Goal: Information Seeking & Learning: Learn about a topic

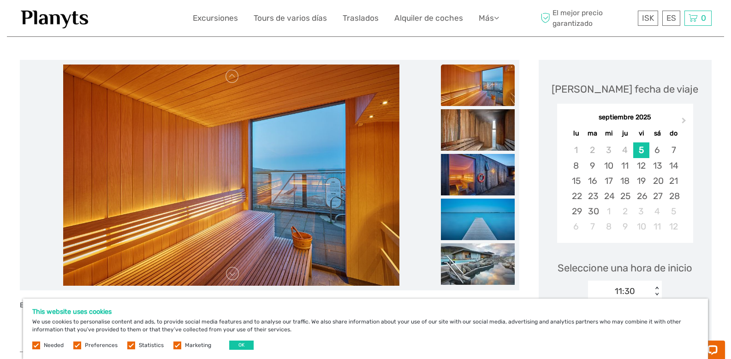
scroll to position [185, 0]
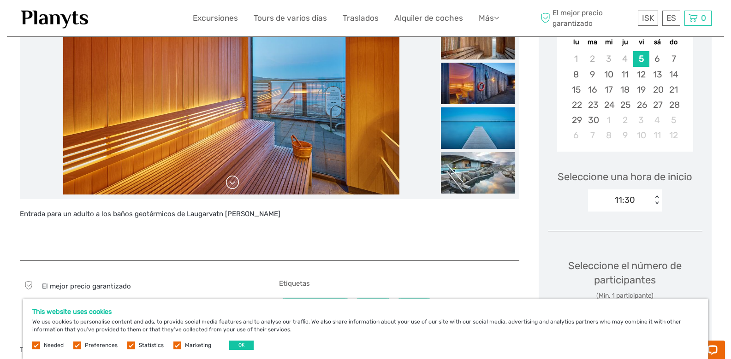
click at [234, 183] on link at bounding box center [232, 182] width 15 height 15
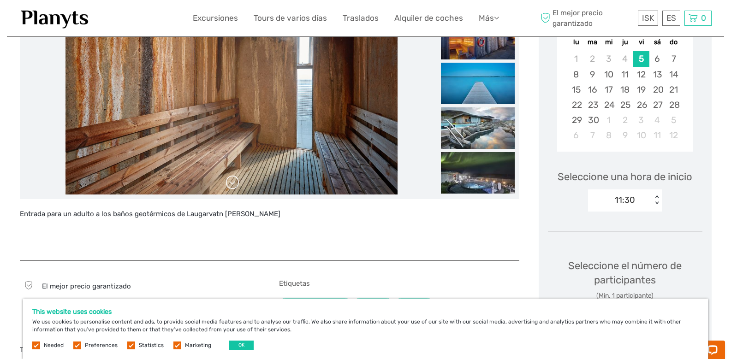
click at [234, 183] on link at bounding box center [232, 182] width 15 height 15
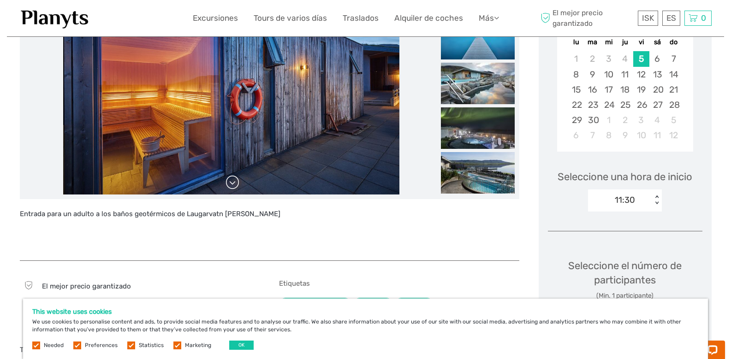
click at [234, 183] on link at bounding box center [232, 182] width 15 height 15
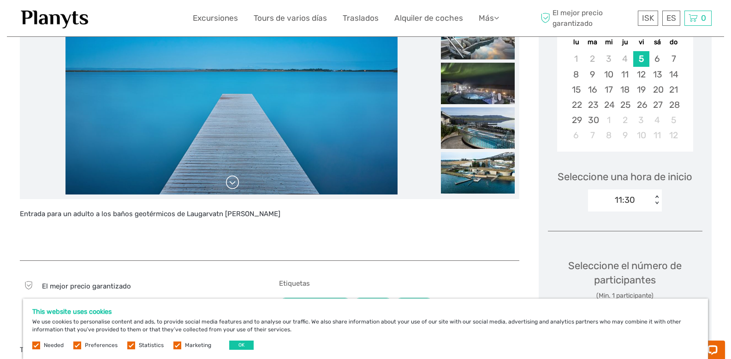
click at [234, 183] on link at bounding box center [232, 182] width 15 height 15
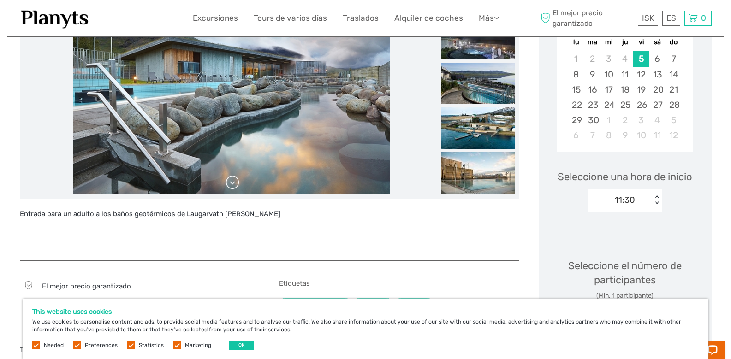
click at [234, 183] on link at bounding box center [232, 182] width 15 height 15
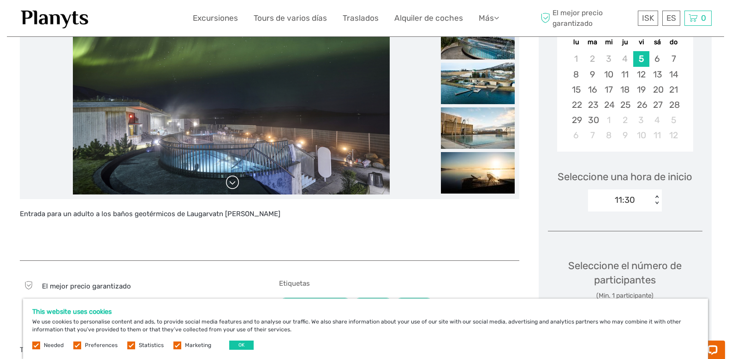
click at [234, 183] on link at bounding box center [232, 182] width 15 height 15
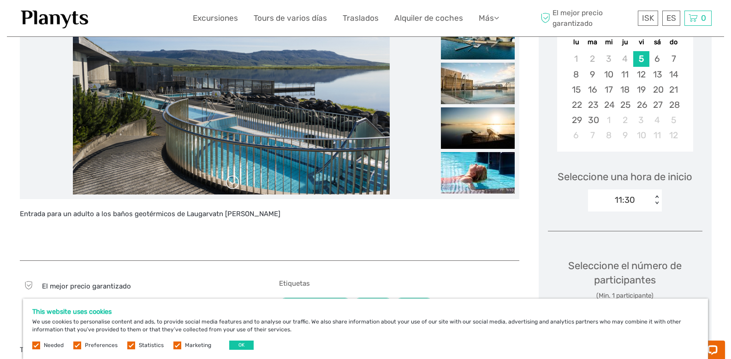
click at [234, 183] on link at bounding box center [232, 182] width 15 height 15
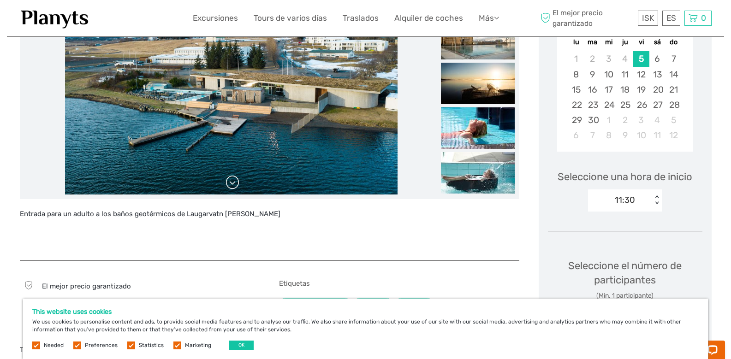
click at [234, 183] on link at bounding box center [232, 182] width 15 height 15
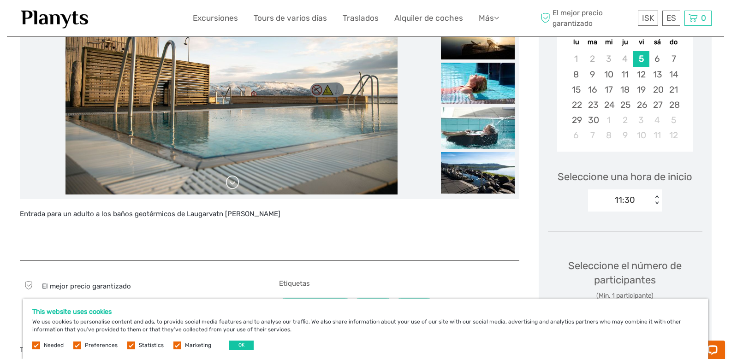
click at [234, 183] on link at bounding box center [232, 182] width 15 height 15
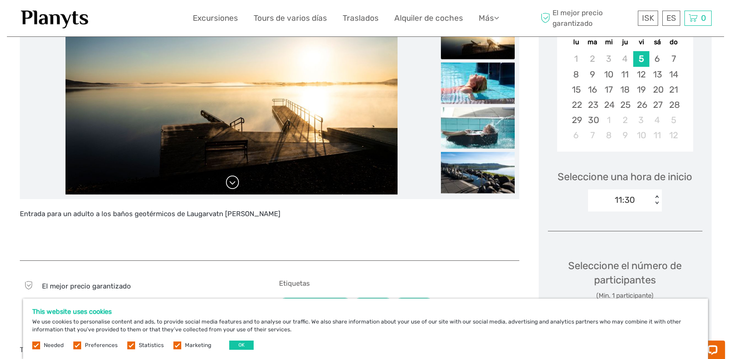
click at [234, 183] on link at bounding box center [232, 182] width 15 height 15
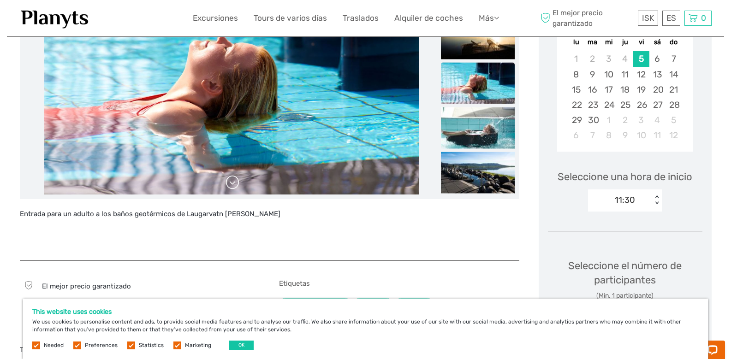
click at [234, 183] on link at bounding box center [232, 182] width 15 height 15
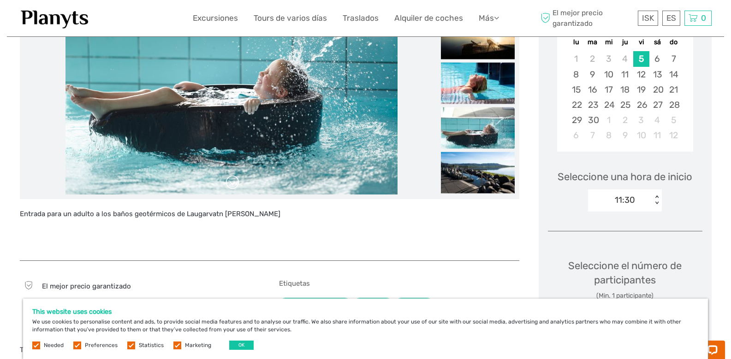
click at [234, 183] on link at bounding box center [232, 182] width 15 height 15
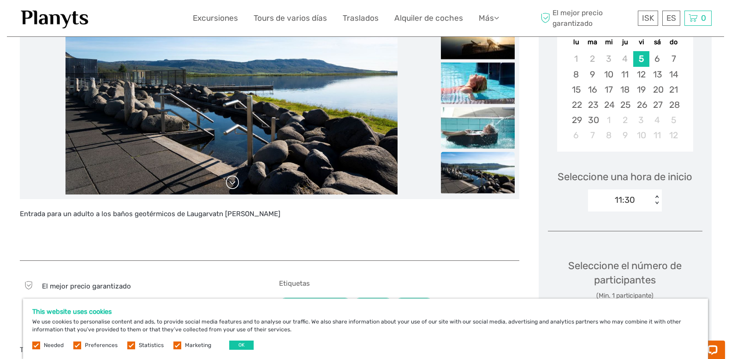
click at [234, 183] on link at bounding box center [232, 182] width 15 height 15
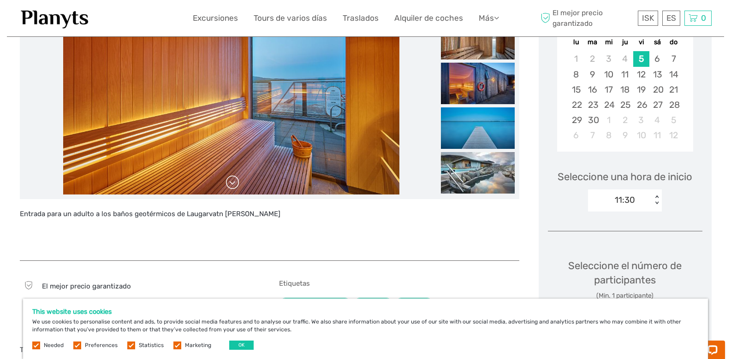
click at [234, 183] on link at bounding box center [232, 182] width 15 height 15
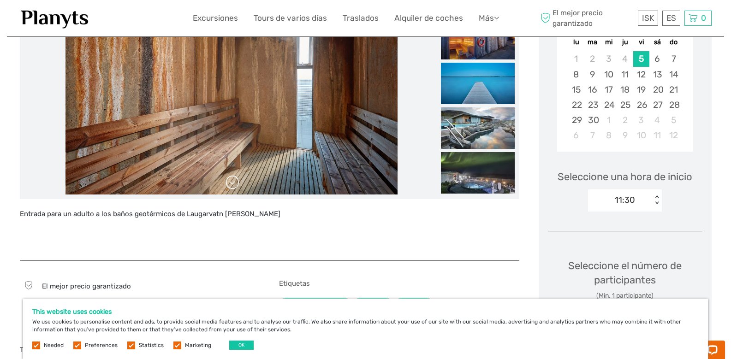
click at [234, 183] on link at bounding box center [232, 182] width 15 height 15
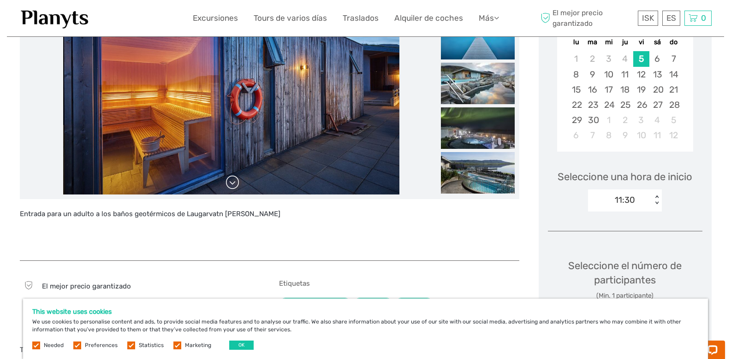
click at [234, 183] on link at bounding box center [232, 182] width 15 height 15
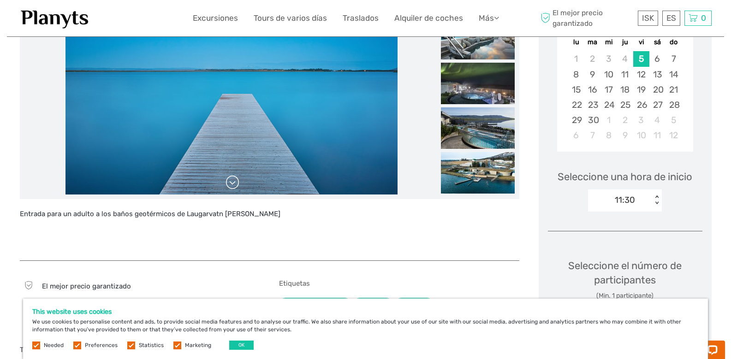
click at [234, 183] on link at bounding box center [232, 182] width 15 height 15
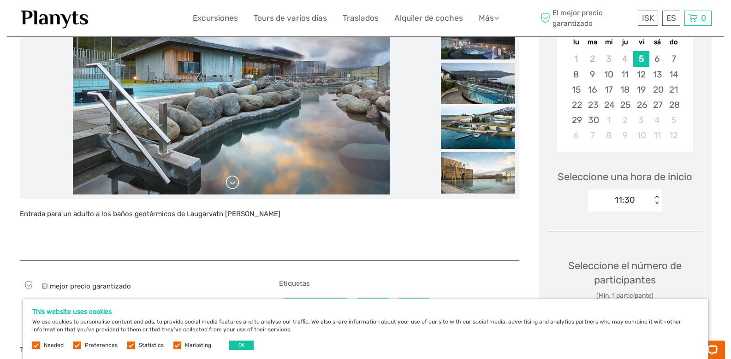
click at [234, 183] on link at bounding box center [232, 182] width 15 height 15
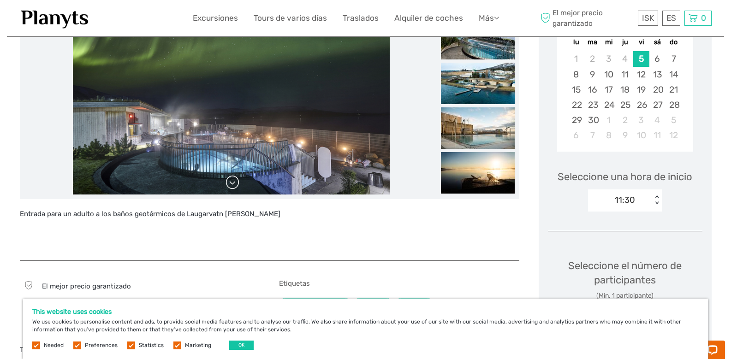
click at [234, 183] on link at bounding box center [232, 182] width 15 height 15
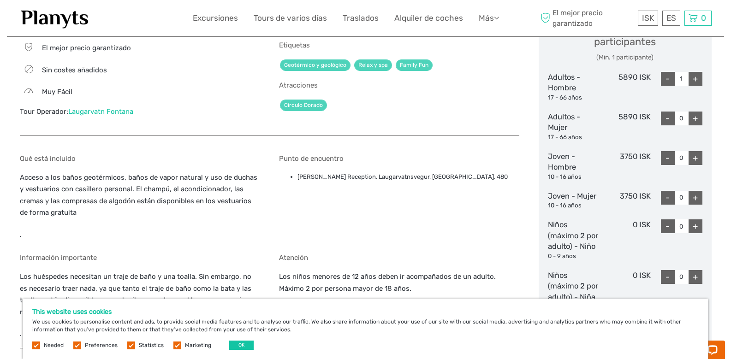
scroll to position [277, 0]
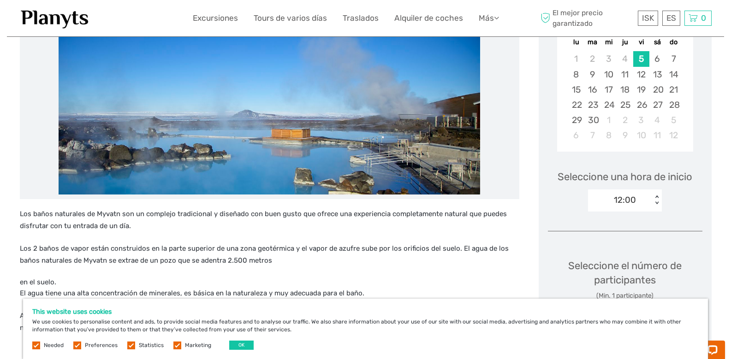
scroll to position [138, 0]
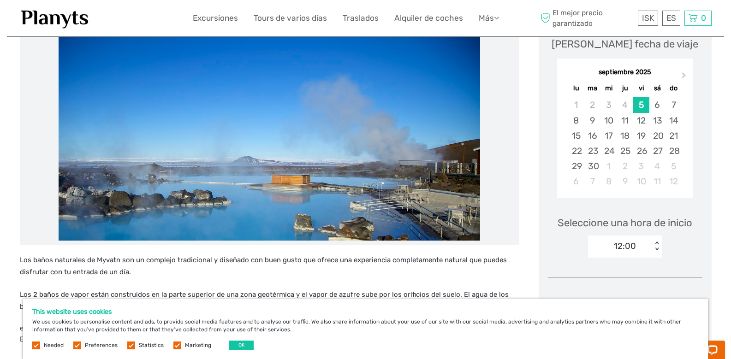
click at [440, 155] on img at bounding box center [270, 129] width 422 height 221
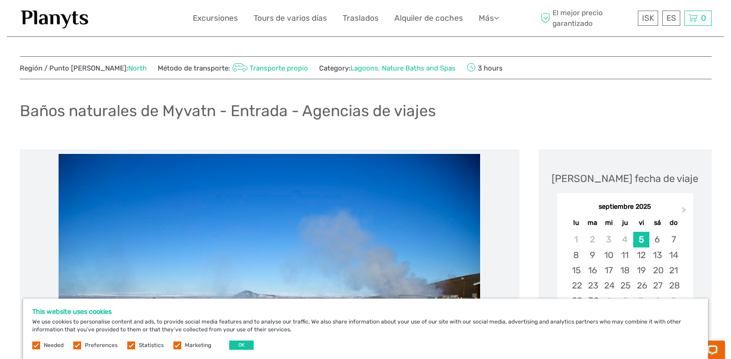
scroll to position [0, 0]
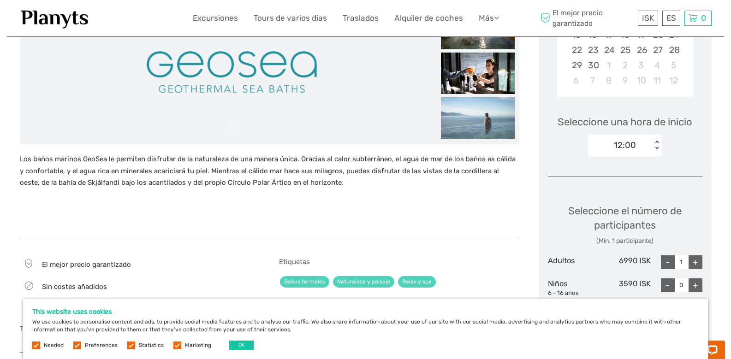
scroll to position [92, 0]
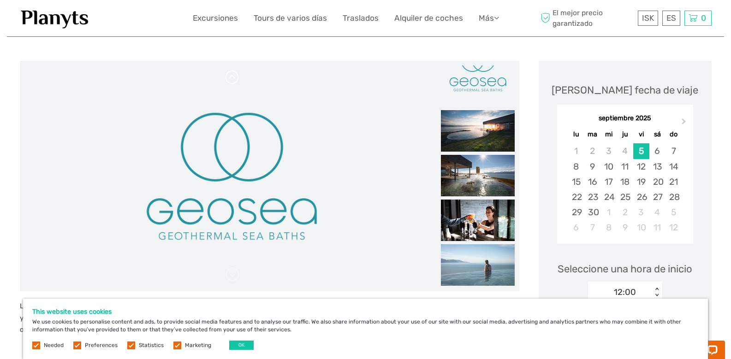
click at [234, 75] on link at bounding box center [232, 77] width 15 height 15
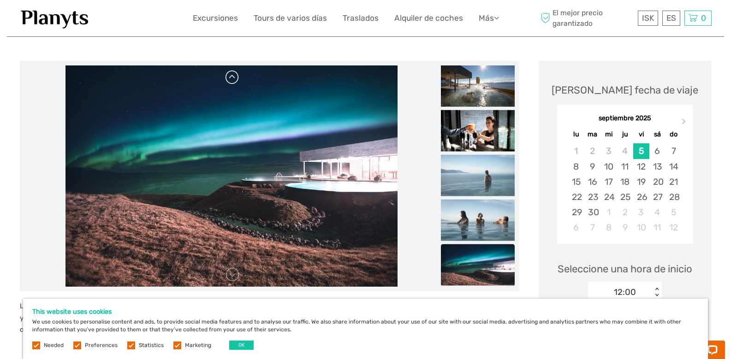
click at [234, 75] on link at bounding box center [232, 77] width 15 height 15
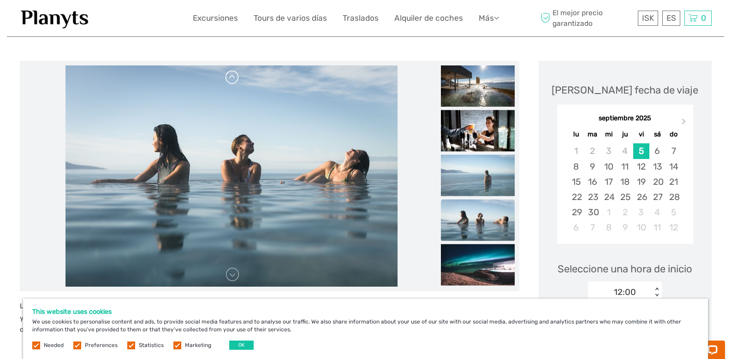
click at [234, 75] on link at bounding box center [232, 77] width 15 height 15
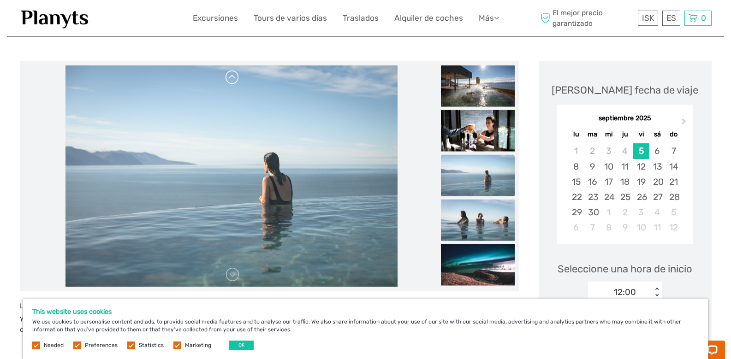
click at [234, 75] on link at bounding box center [232, 77] width 15 height 15
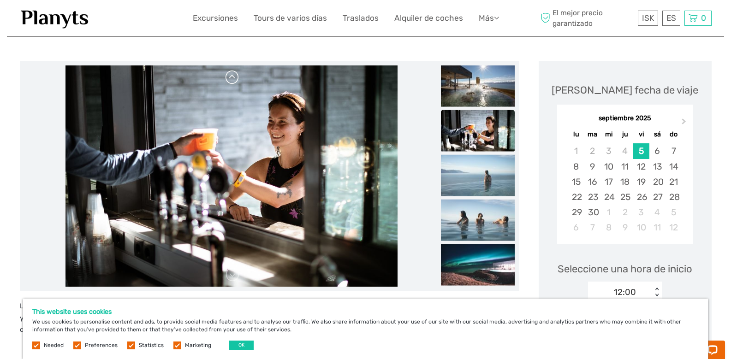
click at [234, 75] on link at bounding box center [232, 77] width 15 height 15
